Goal: Task Accomplishment & Management: Use online tool/utility

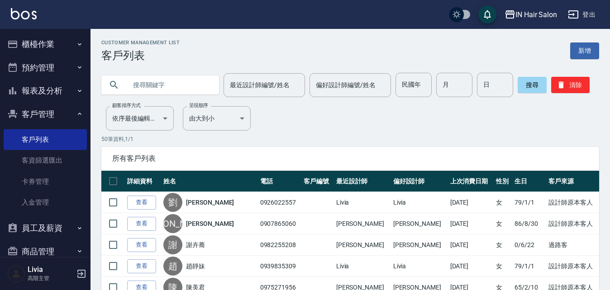
click at [76, 118] on icon "button" at bounding box center [79, 113] width 7 height 7
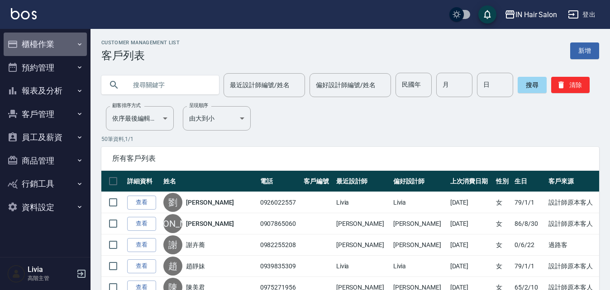
click at [72, 44] on button "櫃檯作業" at bounding box center [45, 45] width 83 height 24
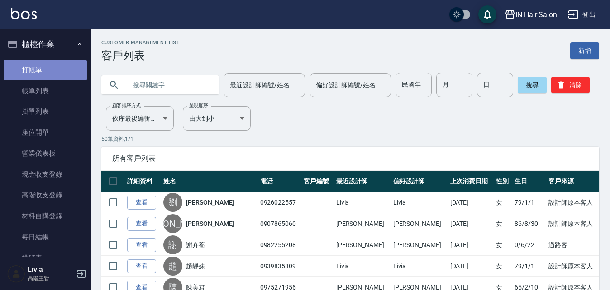
click at [55, 69] on link "打帳單" at bounding box center [45, 70] width 83 height 21
